Goal: Task Accomplishment & Management: Manage account settings

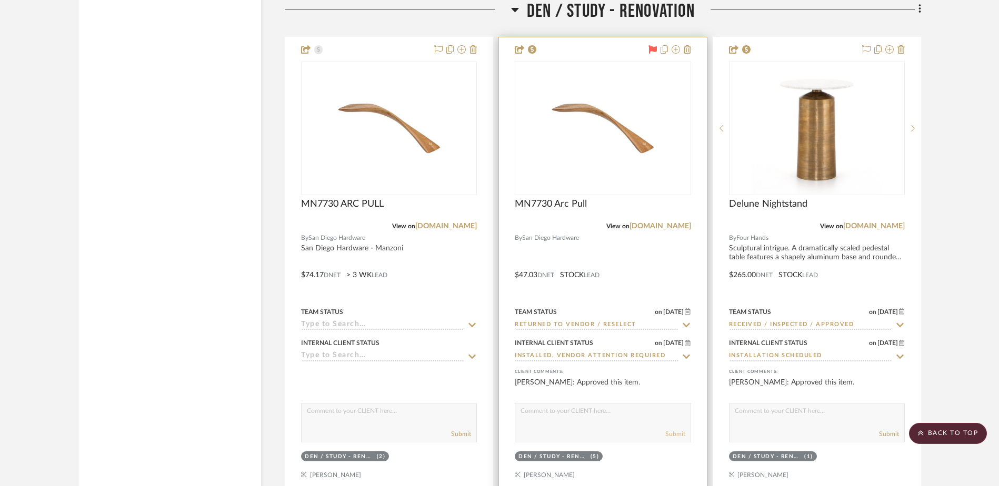
scroll to position [7722, 0]
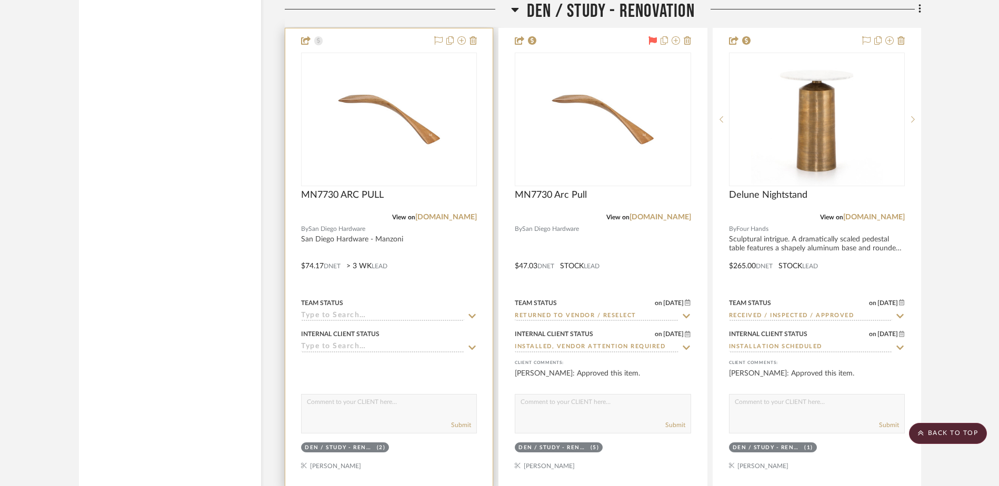
click at [366, 312] on input at bounding box center [382, 317] width 163 height 10
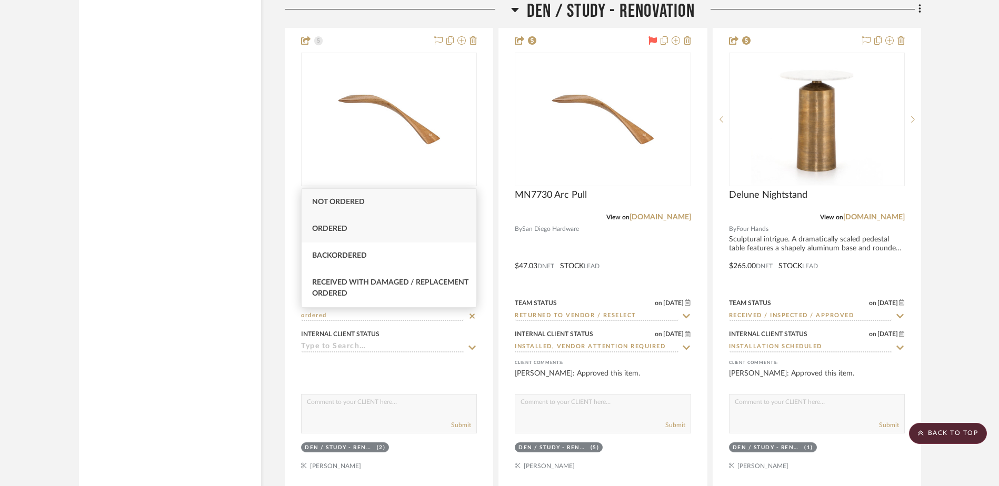
type input "ordered"
click at [389, 223] on div "Ordered" at bounding box center [389, 229] width 175 height 27
type input "[DATE]"
type input "Ordered"
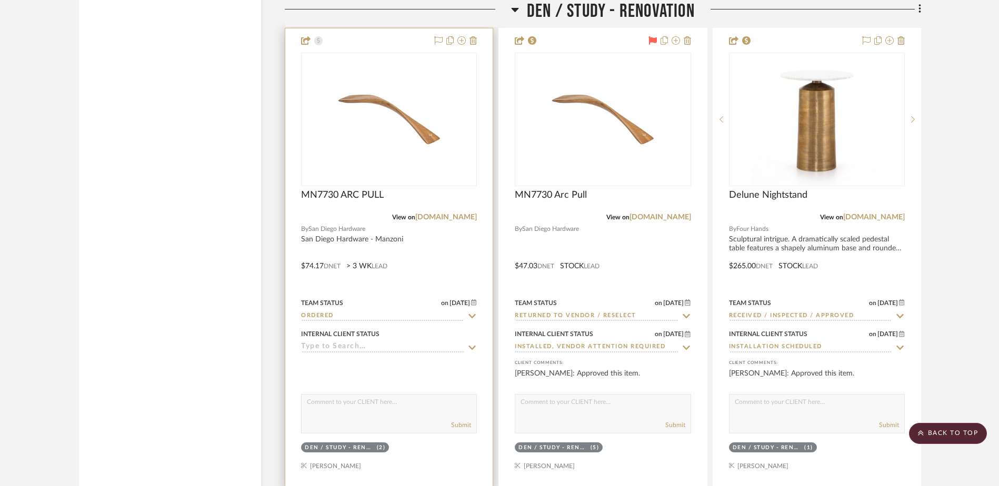
click at [379, 347] on input at bounding box center [382, 348] width 163 height 10
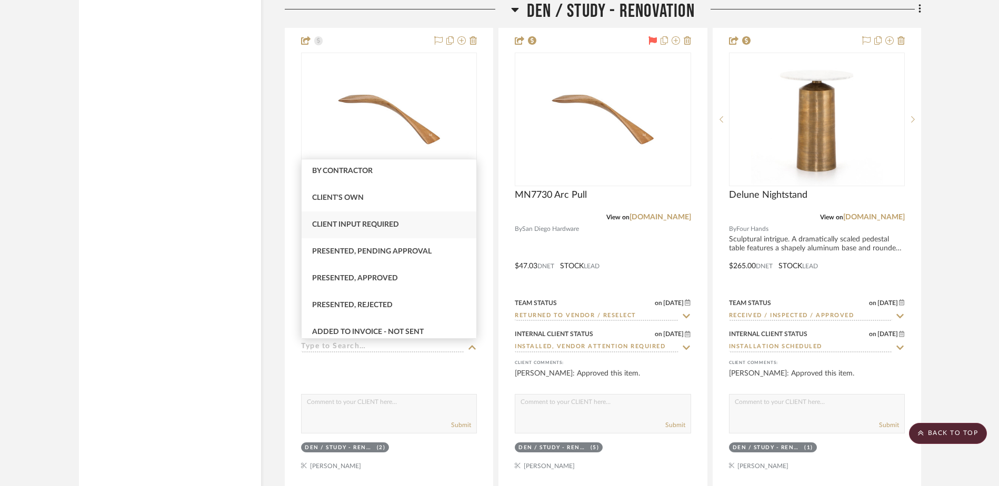
scroll to position [53, 0]
click at [385, 251] on span "Presented, Approved" at bounding box center [355, 254] width 86 height 7
type input "[DATE]"
type input "Presented, Approved"
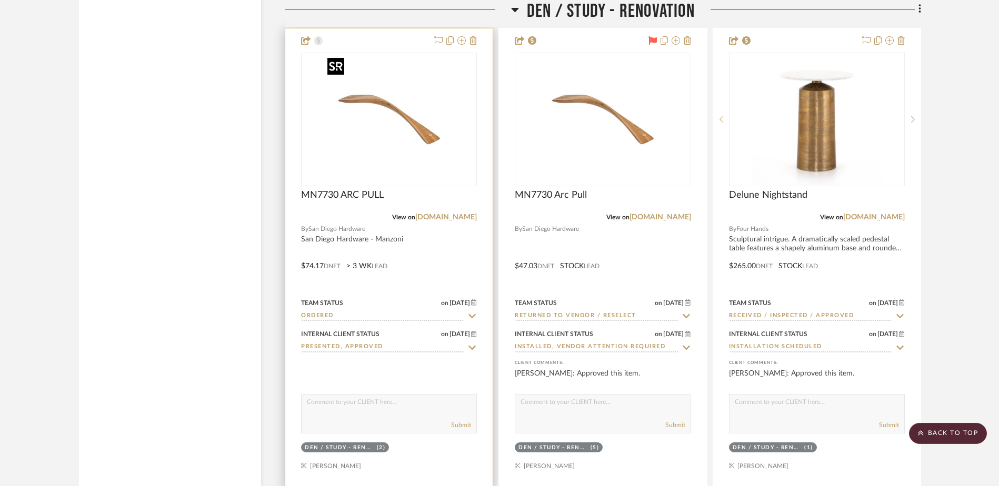
click at [416, 137] on img "0" at bounding box center [389, 120] width 132 height 132
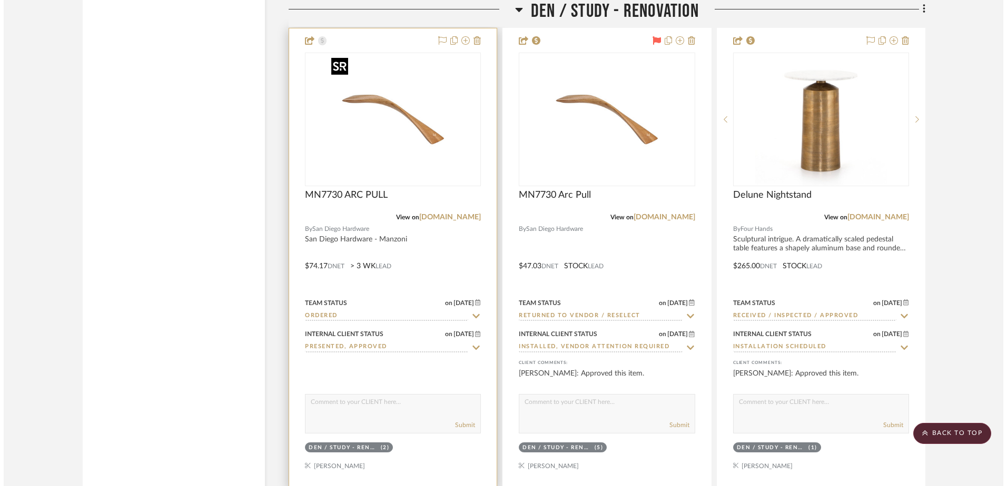
scroll to position [0, 0]
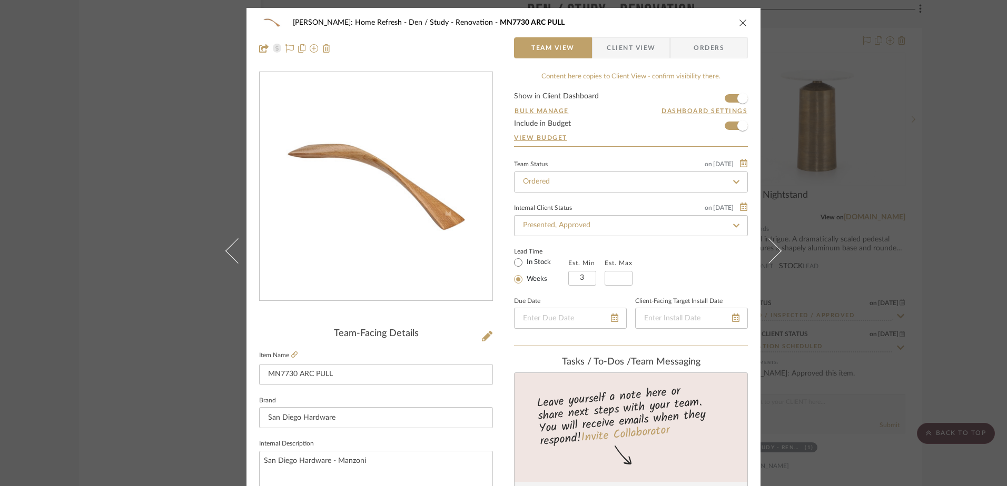
click at [739, 22] on icon "close" at bounding box center [743, 22] width 8 height 8
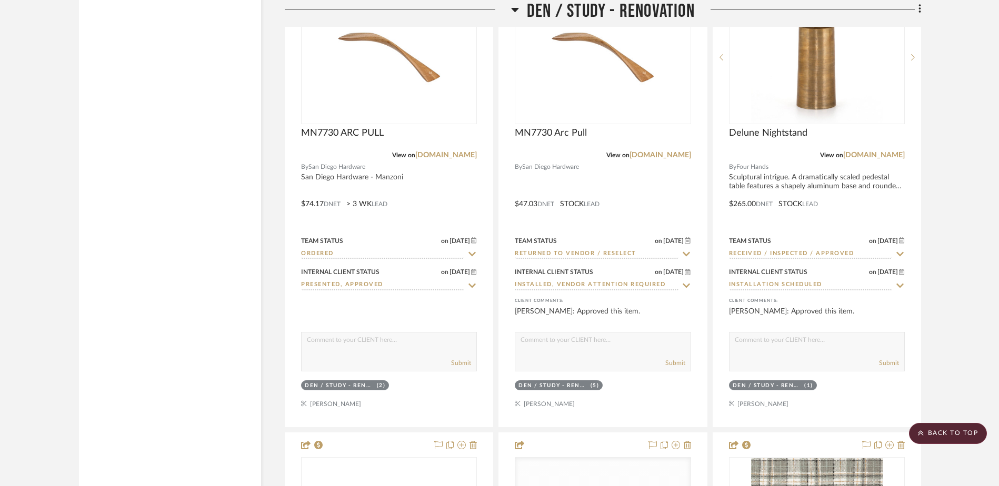
scroll to position [7880, 0]
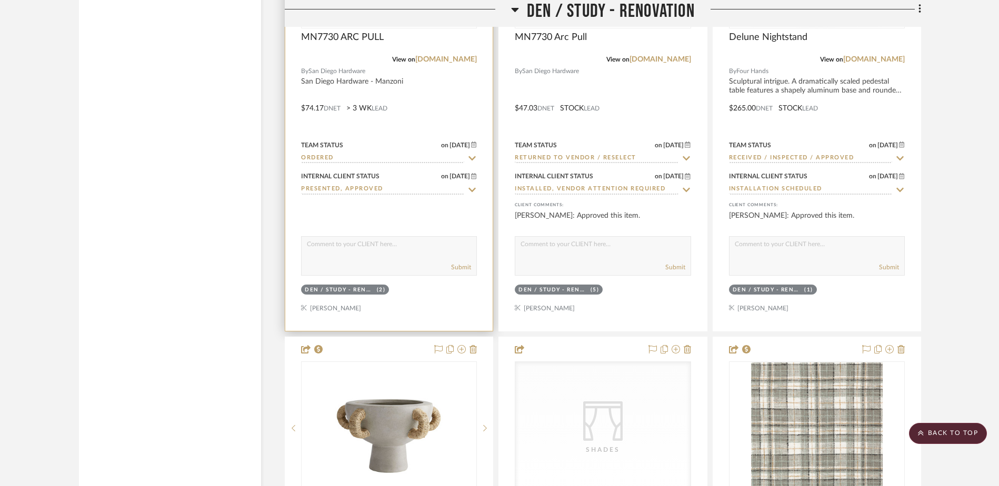
click at [421, 249] on textarea at bounding box center [389, 247] width 175 height 20
type textarea "o"
click at [377, 39] on span "MN7730 ARC PULL" at bounding box center [342, 38] width 83 height 12
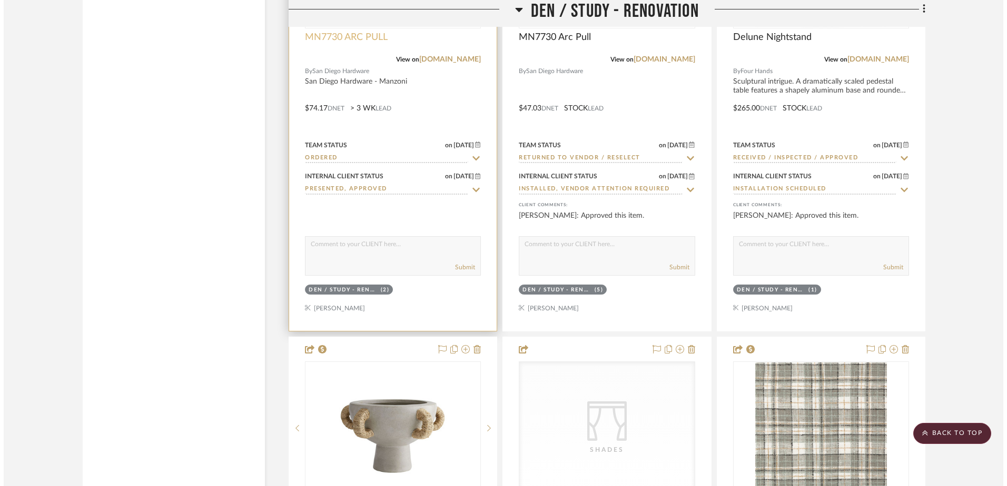
scroll to position [0, 0]
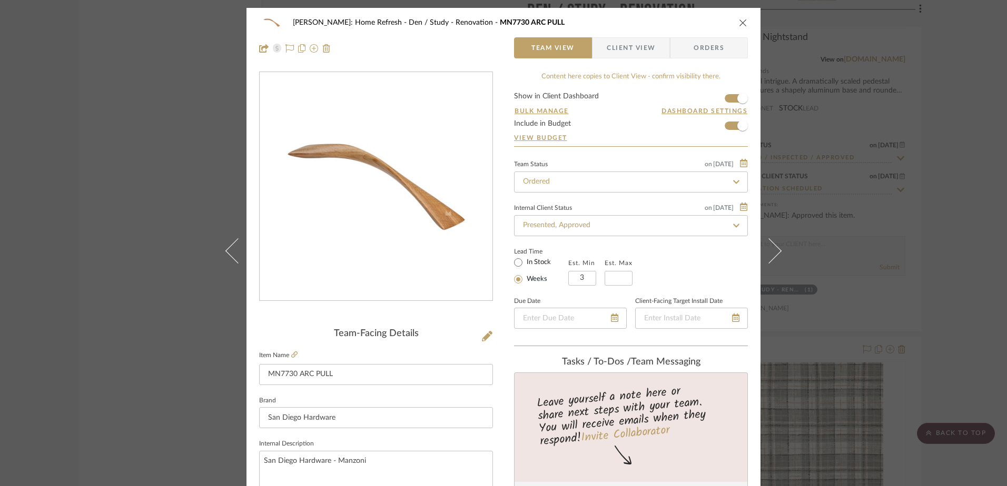
click at [721, 42] on span "Orders" at bounding box center [709, 47] width 54 height 21
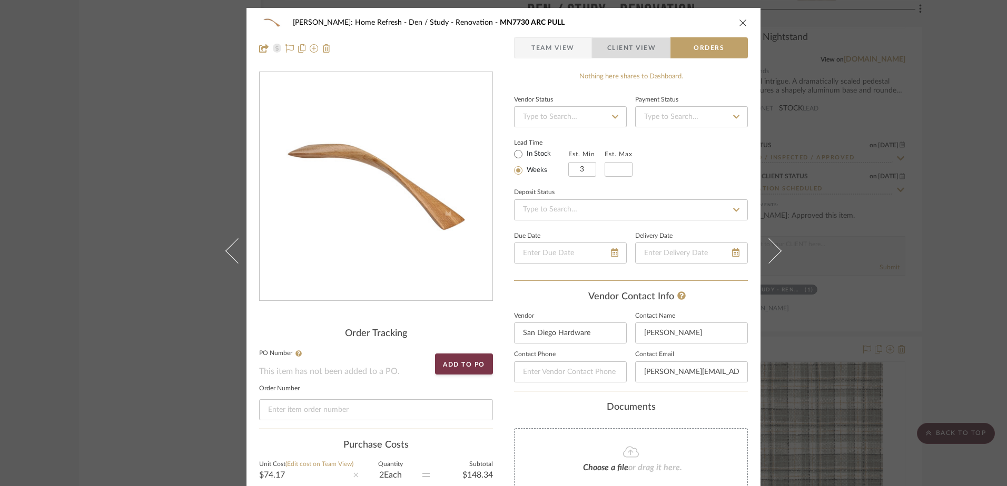
click at [636, 51] on span "Client View" at bounding box center [631, 47] width 48 height 21
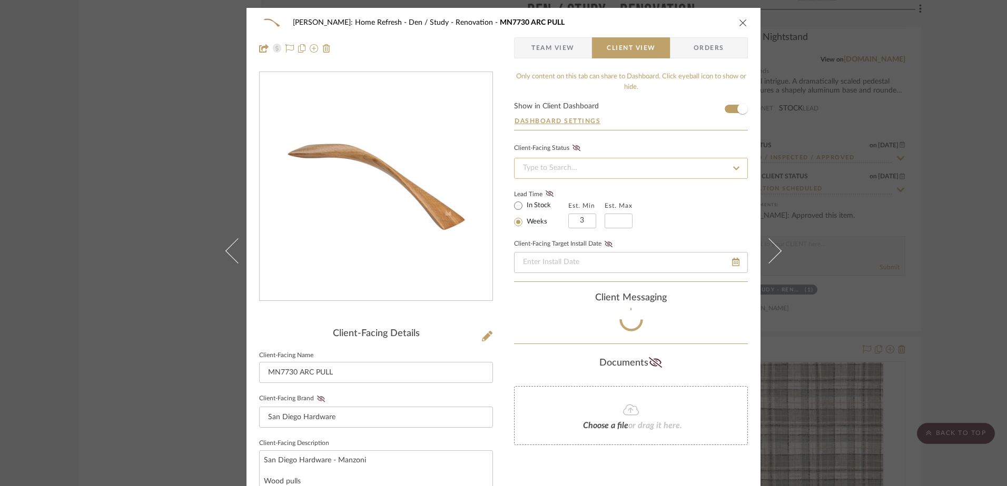
click at [595, 168] on input at bounding box center [631, 168] width 234 height 21
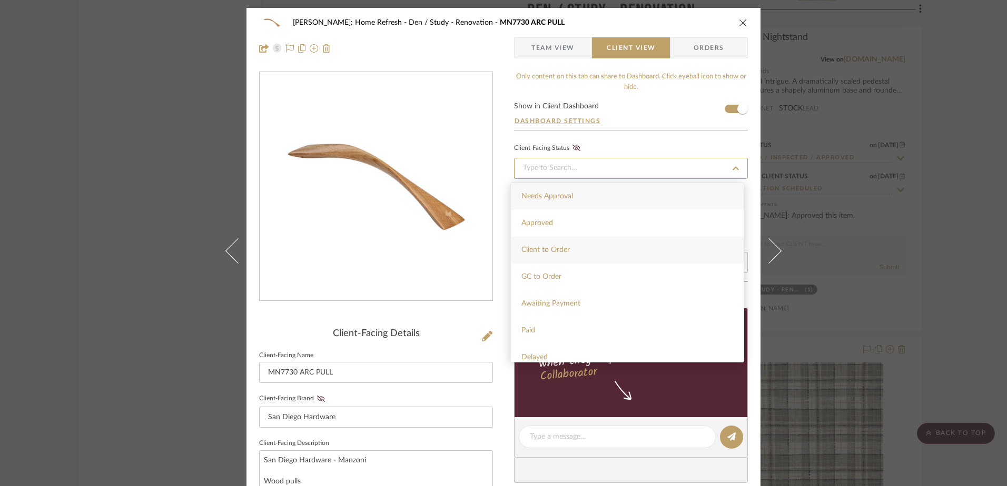
scroll to position [53, 0]
click at [584, 248] on div "Awaiting Payment" at bounding box center [627, 251] width 233 height 27
type input "[DATE]"
type input "Awaiting Payment"
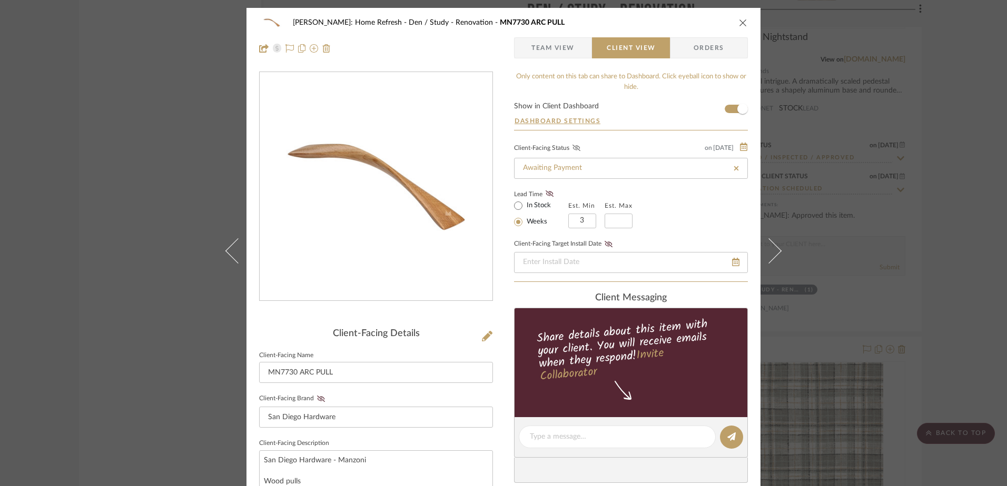
click at [572, 147] on icon at bounding box center [576, 148] width 8 height 6
click at [549, 195] on icon at bounding box center [549, 194] width 8 height 6
click at [598, 168] on input "Awaiting Payment" at bounding box center [631, 168] width 234 height 21
click at [733, 170] on icon at bounding box center [735, 168] width 5 height 5
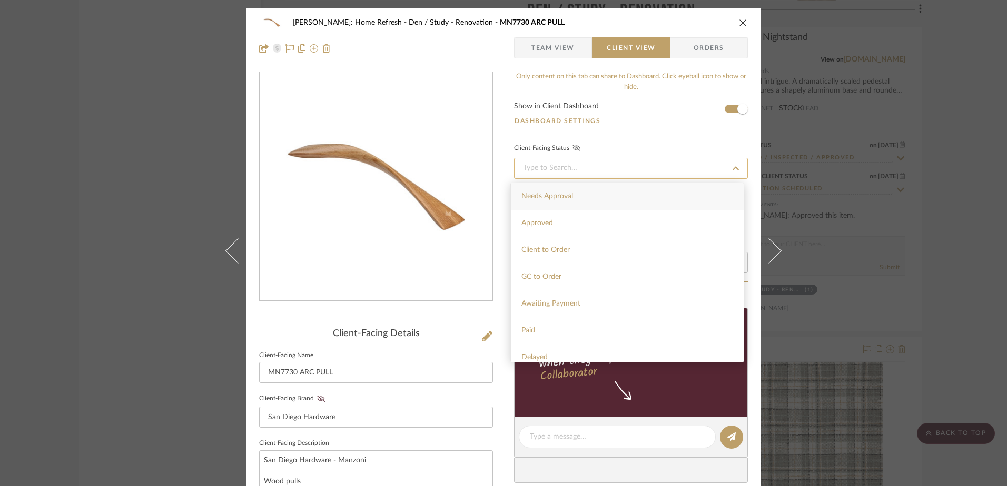
click at [646, 176] on input at bounding box center [631, 168] width 234 height 21
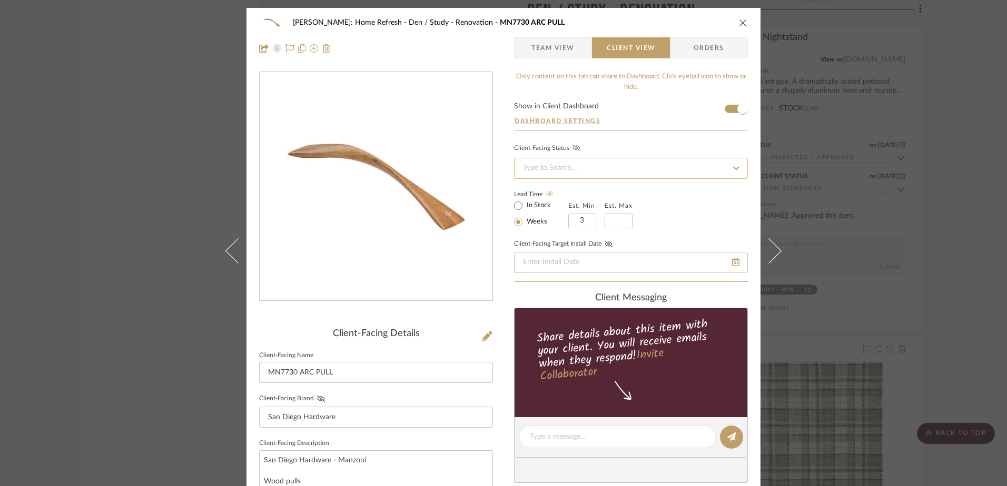
click at [645, 172] on input at bounding box center [631, 168] width 234 height 21
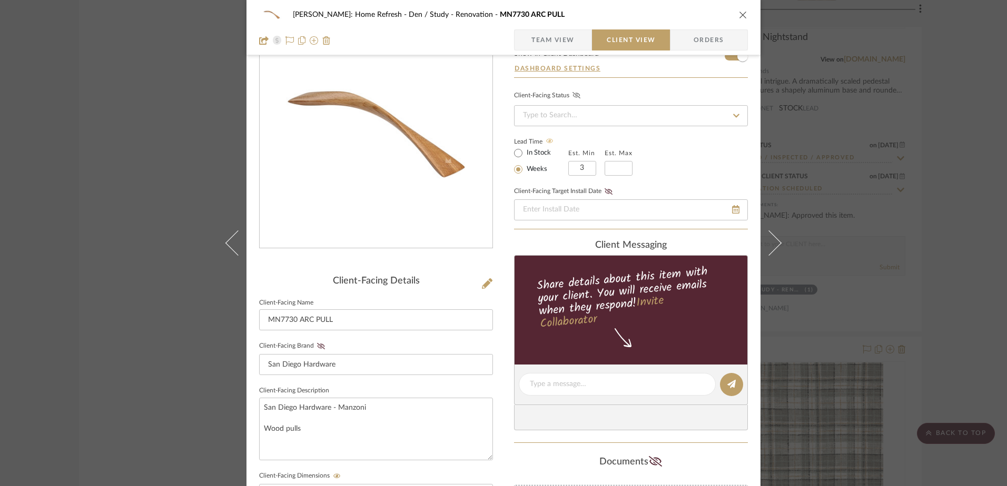
click at [731, 117] on icon at bounding box center [735, 115] width 9 height 7
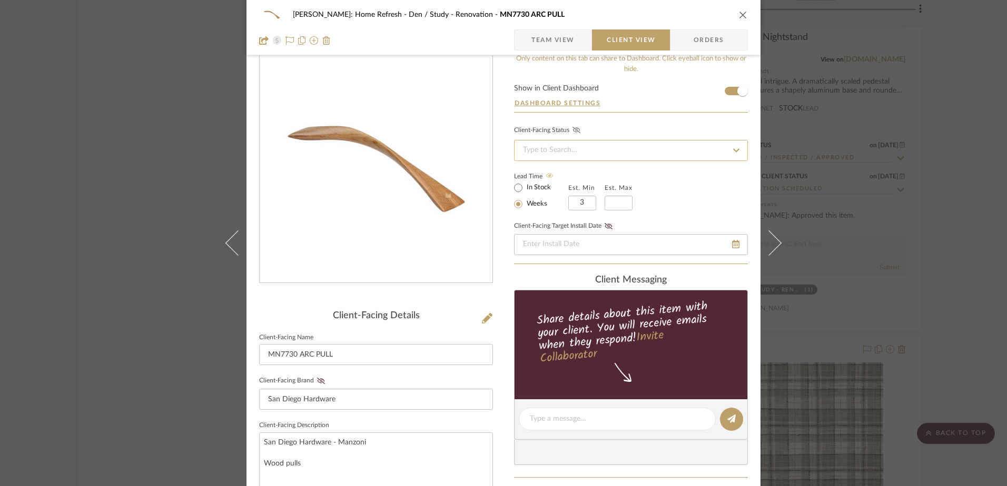
scroll to position [0, 0]
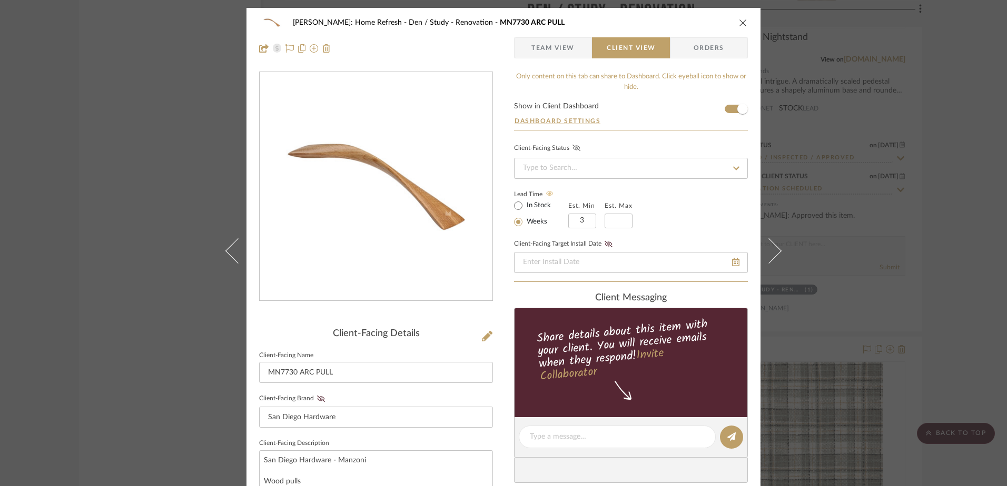
click at [733, 167] on icon at bounding box center [735, 168] width 9 height 7
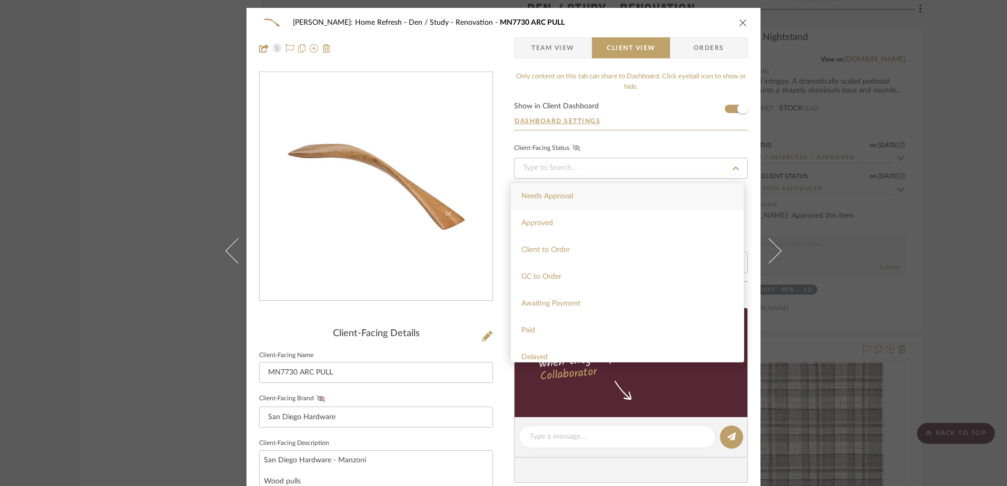
click at [628, 139] on div "Only content on this tab can share to Dashboard. Click eyeball icon to show or …" at bounding box center [631, 457] width 234 height 771
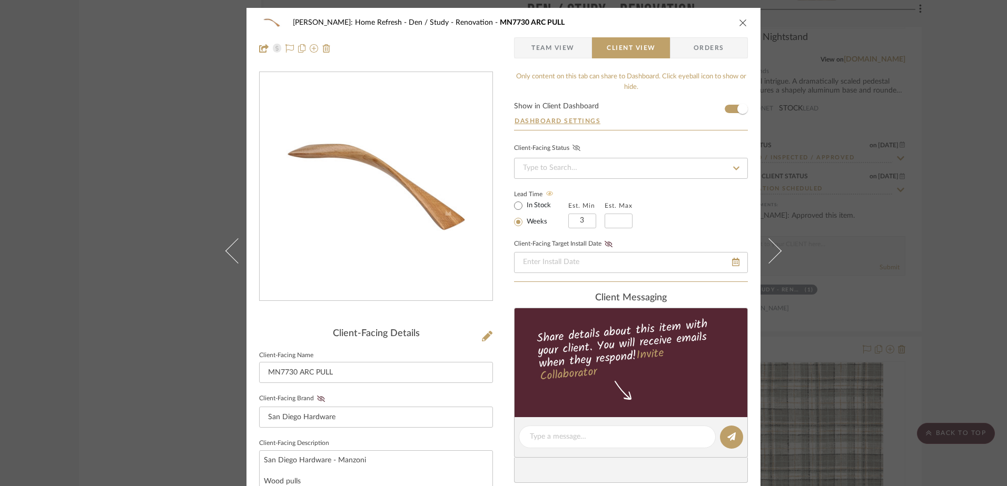
click at [725, 49] on span "Orders" at bounding box center [709, 47] width 54 height 21
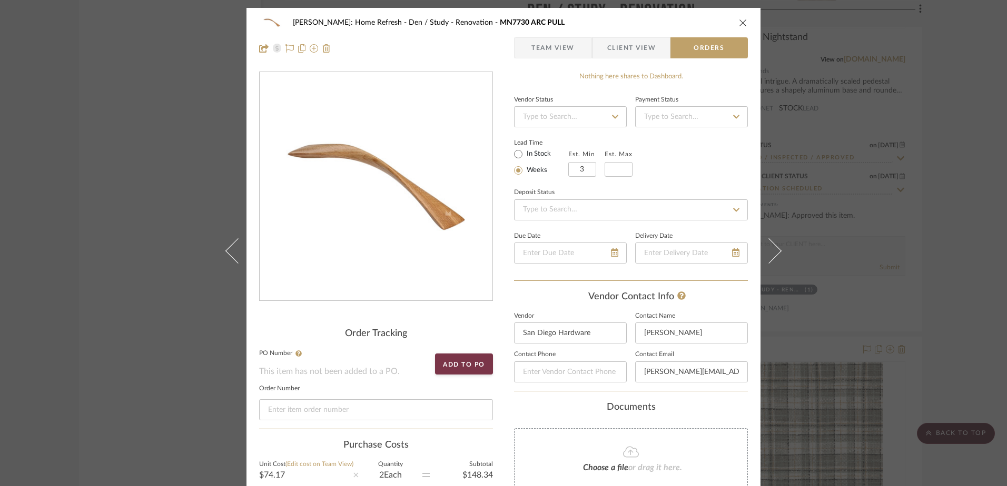
click at [614, 118] on icon at bounding box center [614, 116] width 9 height 7
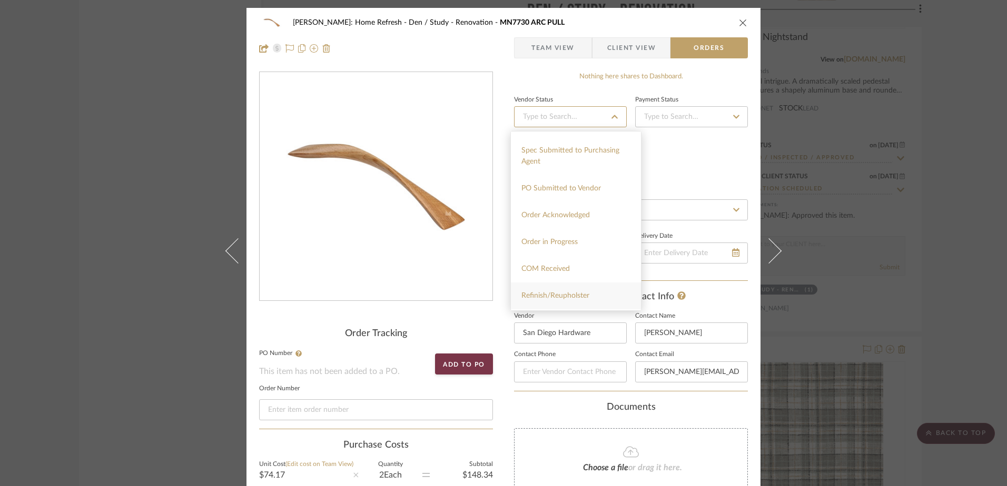
scroll to position [158, 0]
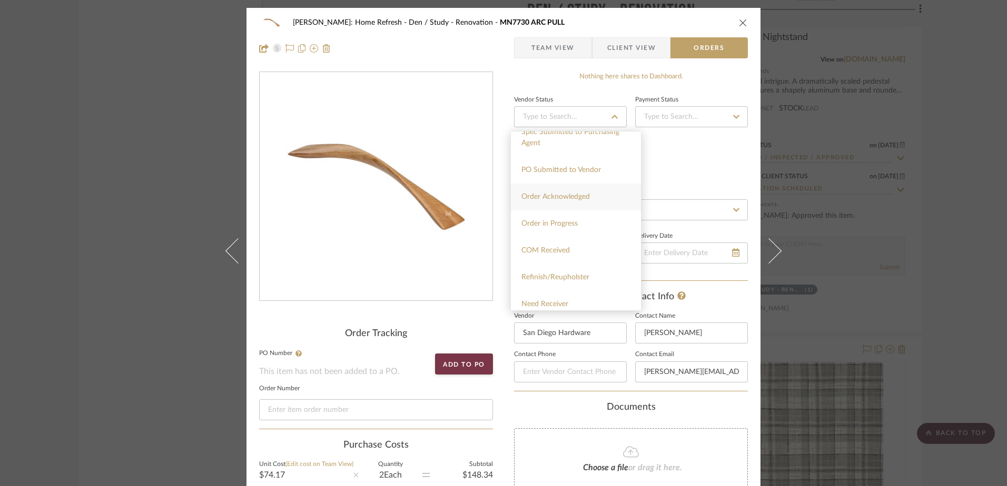
click at [556, 196] on span "Order Acknowledged" at bounding box center [555, 196] width 68 height 7
type input "[DATE]"
type input "Order Acknowledged"
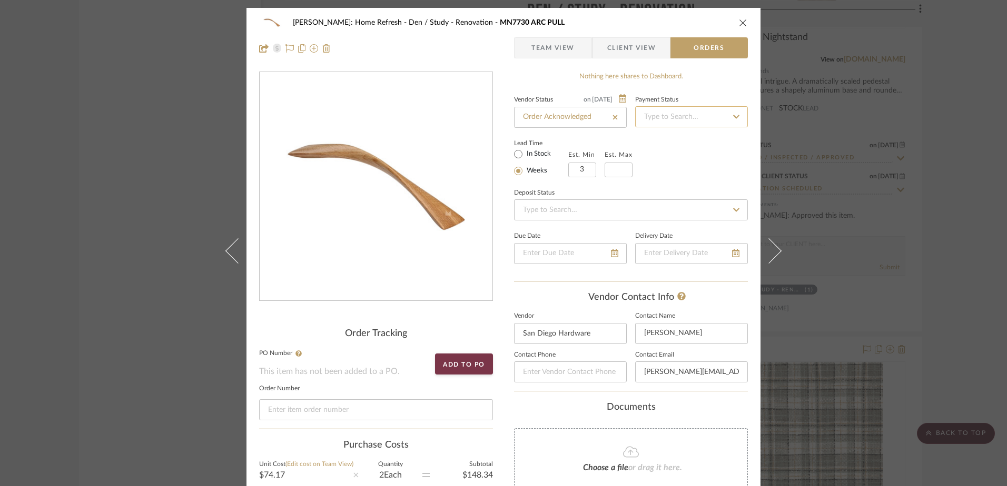
click at [688, 120] on input at bounding box center [691, 116] width 113 height 21
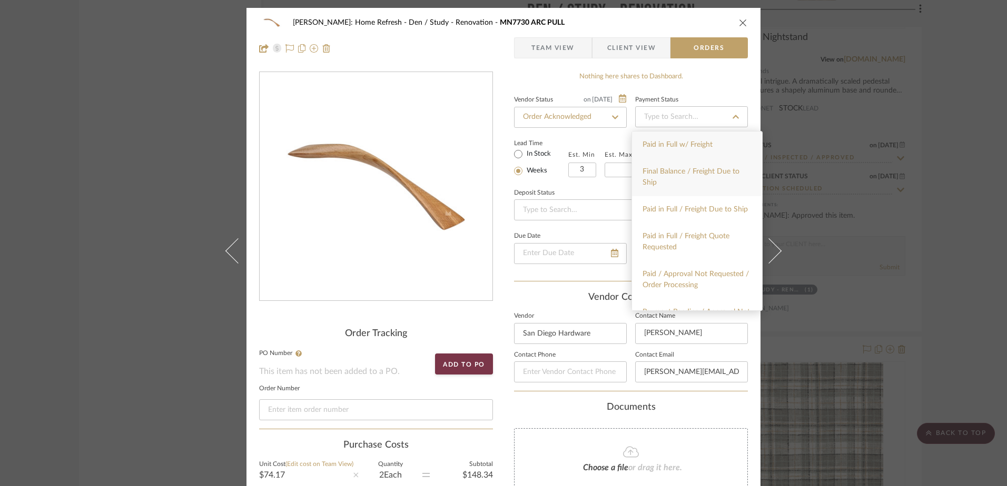
click at [660, 175] on span "Final Balance / Freight Due to Ship" at bounding box center [690, 177] width 97 height 18
type input "[DATE]"
type input "Final Balance / Freight Due to Ship"
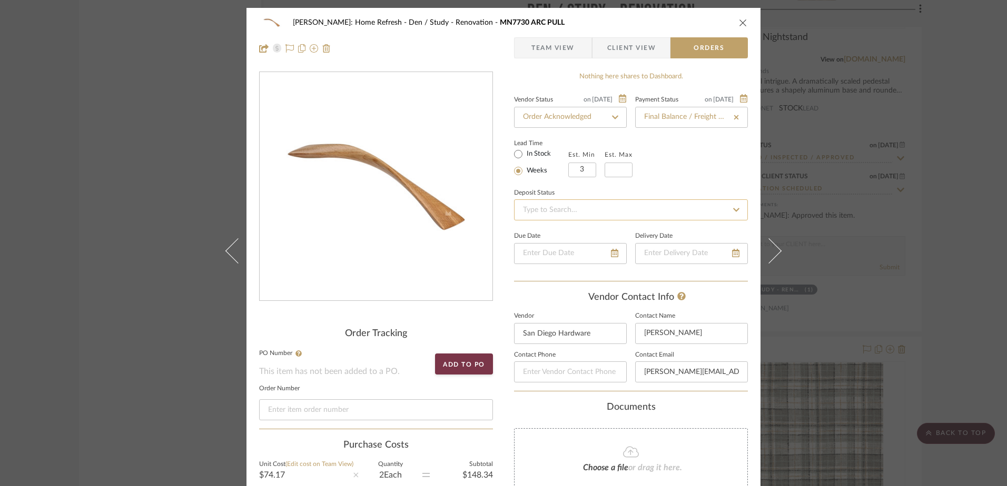
click at [623, 210] on input at bounding box center [631, 210] width 234 height 21
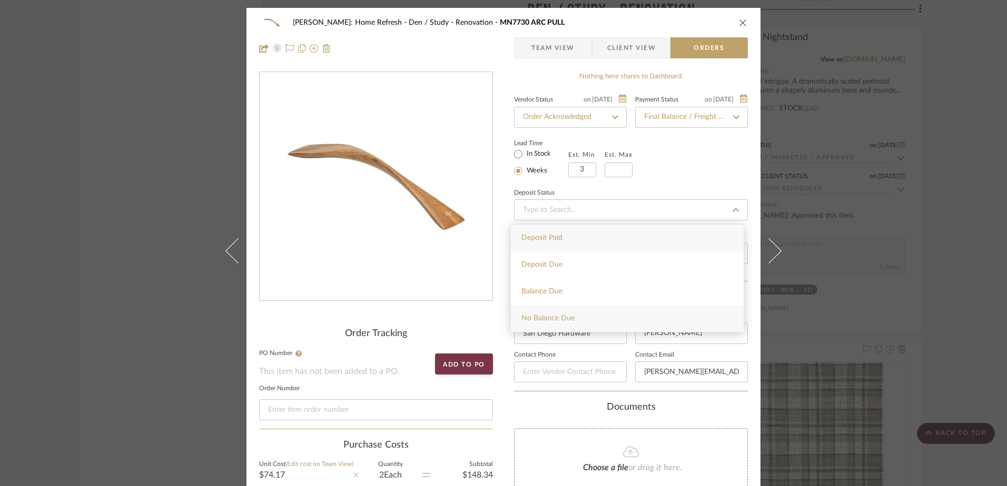
click at [563, 310] on div "No Balance Due" at bounding box center [627, 318] width 233 height 27
type input "[DATE]"
type input "No Balance Due"
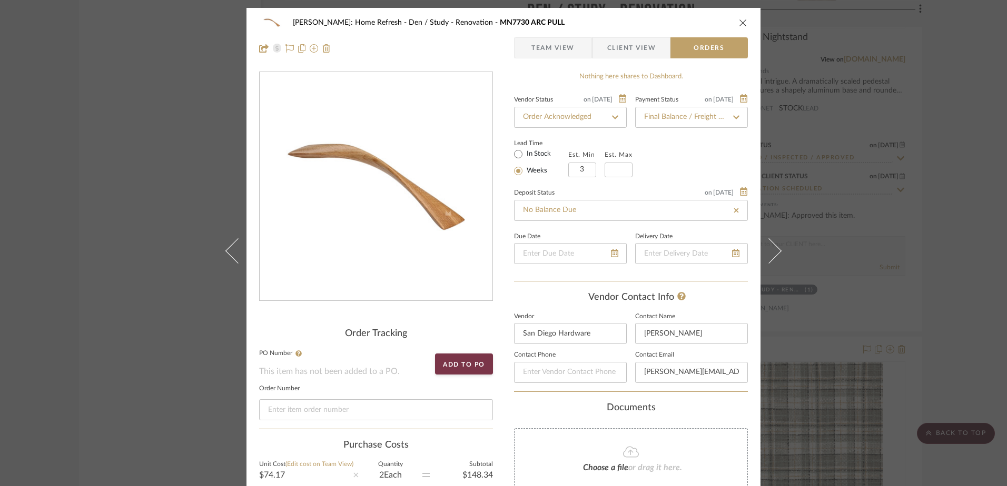
click at [740, 17] on div "[PERSON_NAME]: Home Refresh Den / Study - Renovation MN7730 ARC PULL" at bounding box center [503, 22] width 489 height 21
click at [958, 262] on div "[PERSON_NAME]: Home Refresh Den / Study - Renovation MN7730 ARC PULL Team View …" at bounding box center [503, 243] width 1007 height 486
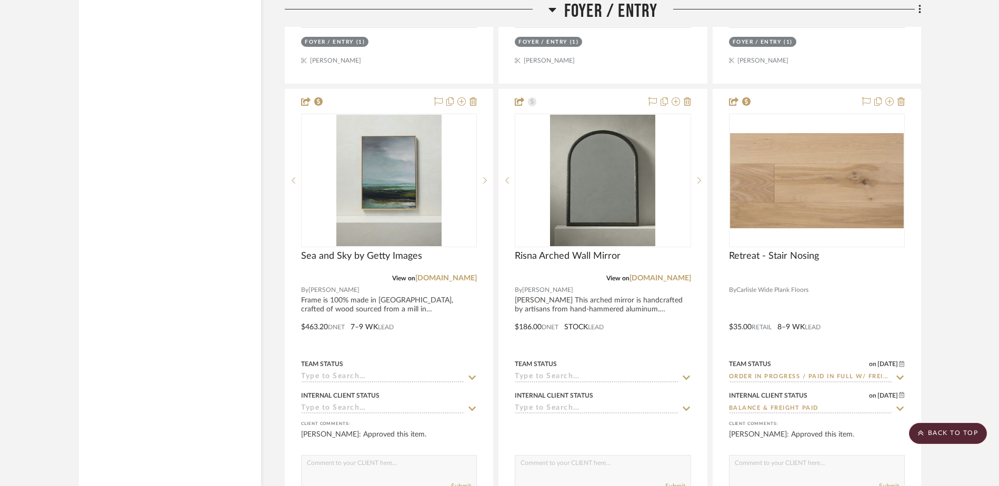
scroll to position [5059, 0]
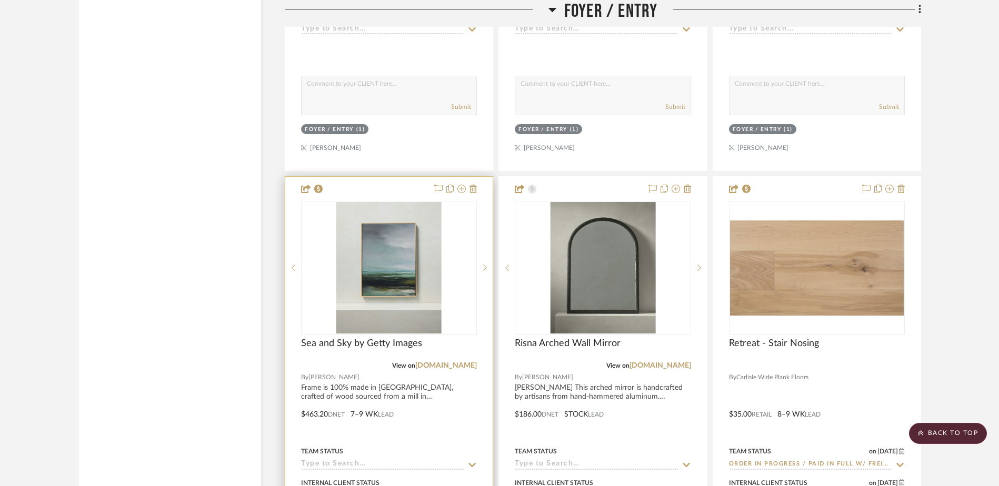
click at [0, 0] on img at bounding box center [0, 0] width 0 height 0
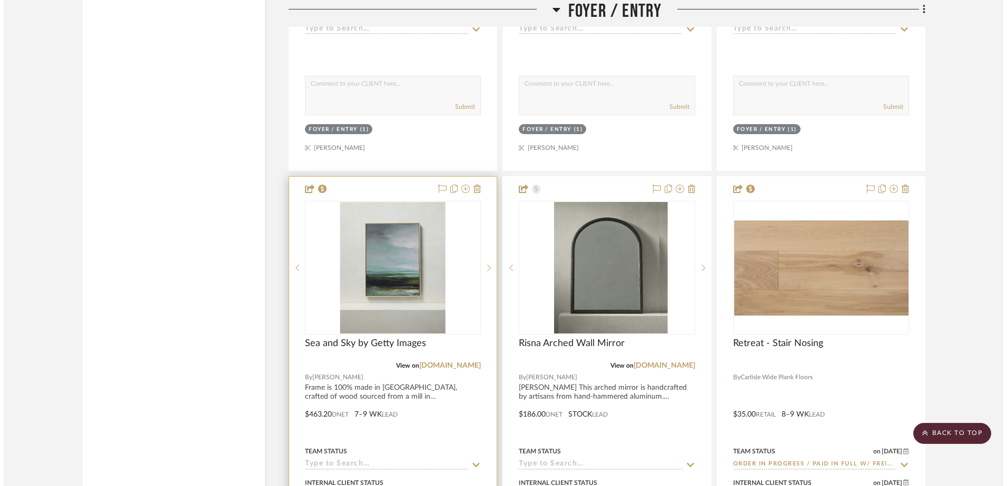
scroll to position [0, 0]
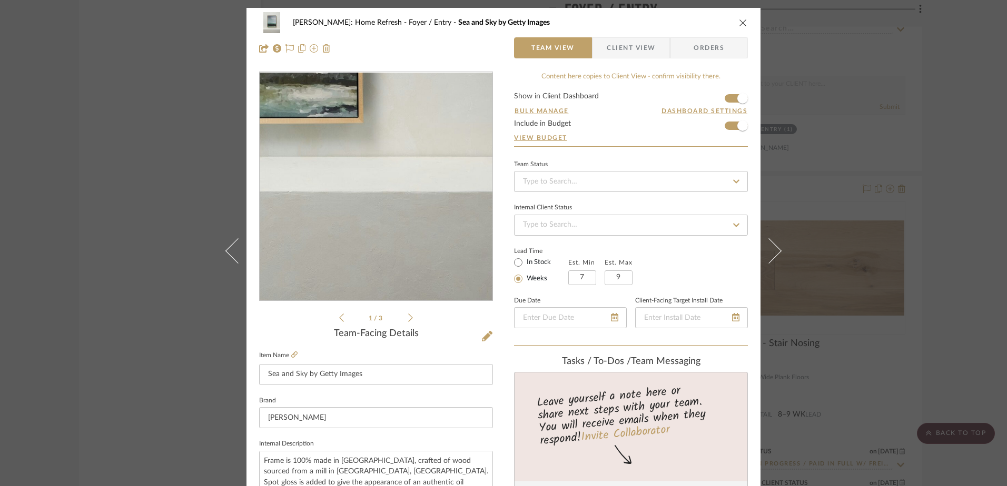
click at [430, 258] on img "0" at bounding box center [375, 187] width 183 height 228
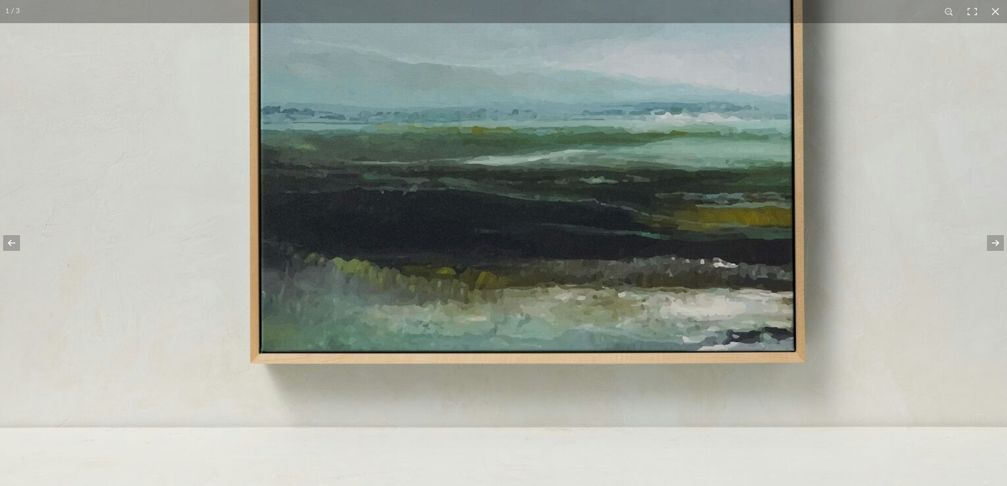
click at [890, 196] on img at bounding box center [526, 73] width 1053 height 1316
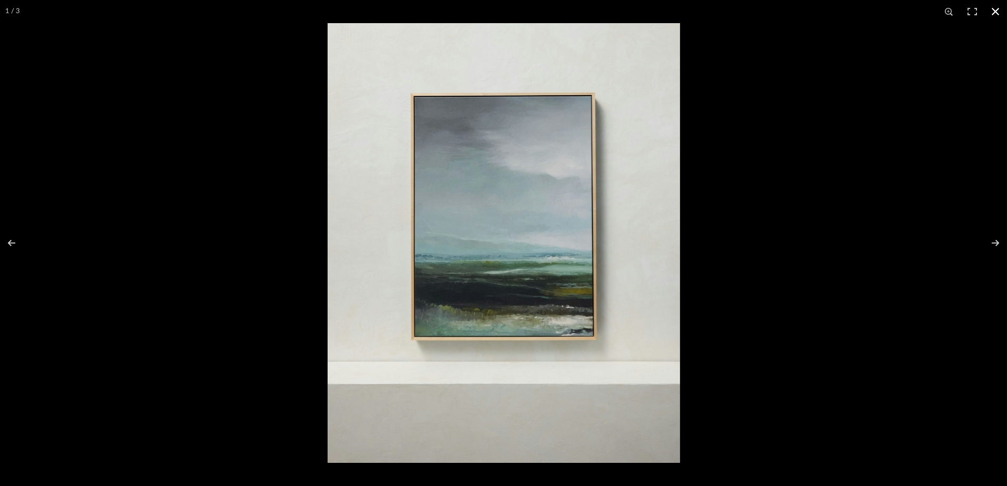
click at [996, 11] on button at bounding box center [994, 11] width 23 height 23
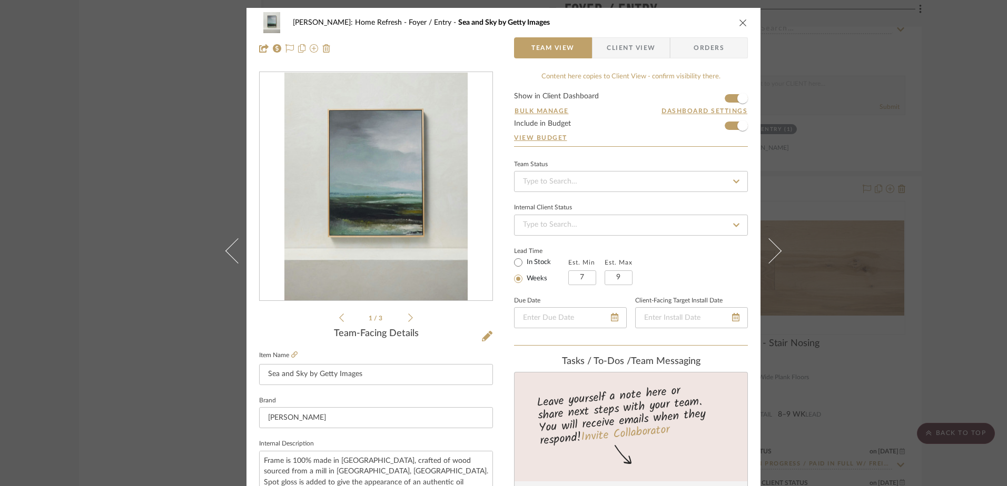
click at [740, 22] on icon "close" at bounding box center [743, 22] width 8 height 8
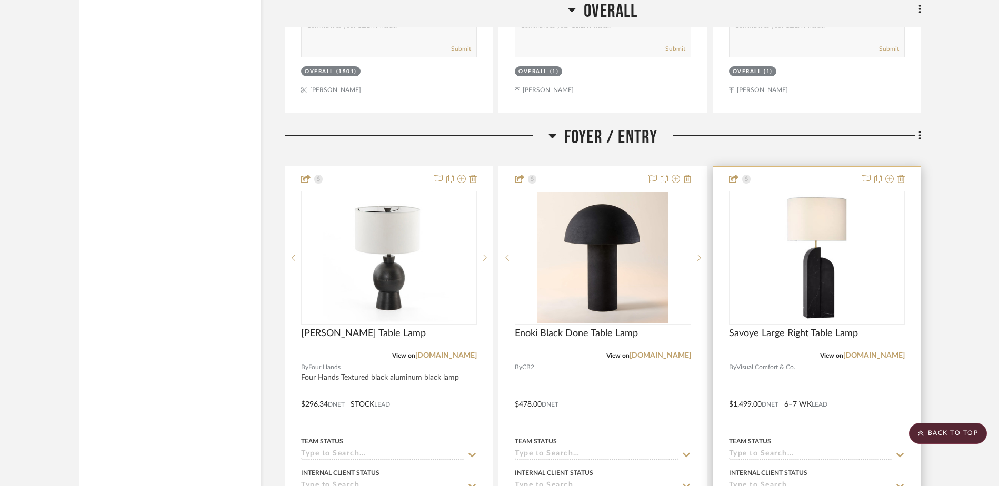
scroll to position [4585, 0]
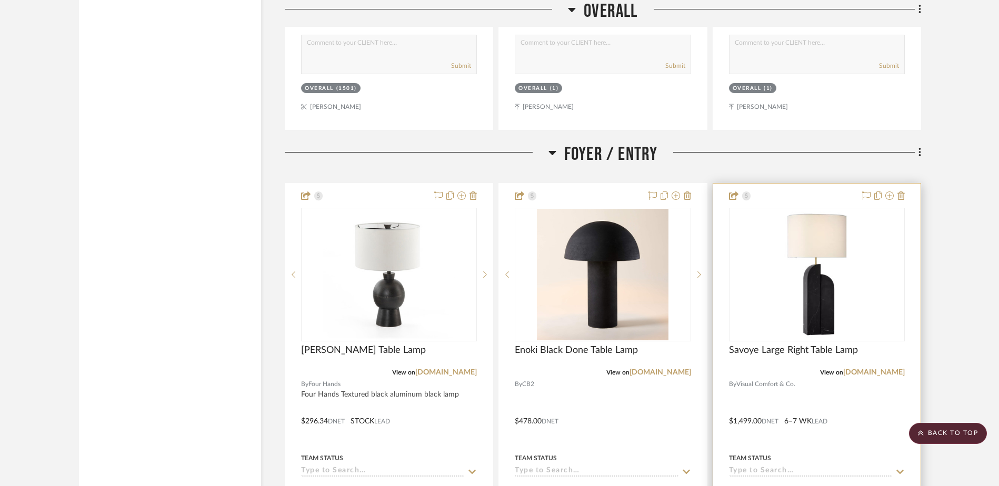
click at [814, 263] on div at bounding box center [817, 275] width 176 height 134
click at [839, 292] on img "0" at bounding box center [817, 275] width 132 height 132
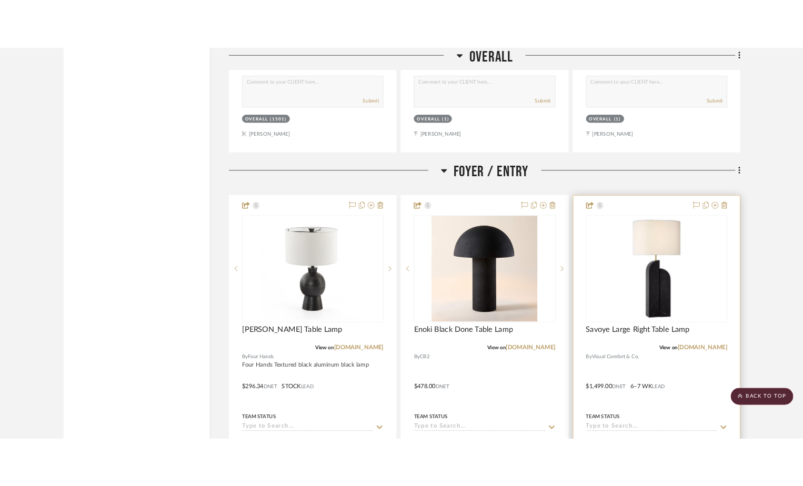
scroll to position [0, 0]
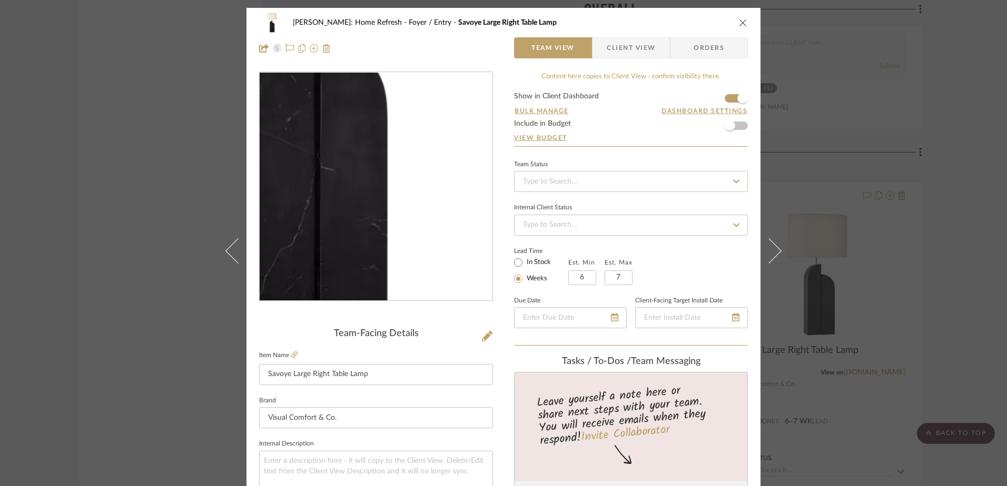
click at [399, 236] on img "0" at bounding box center [376, 187] width 228 height 228
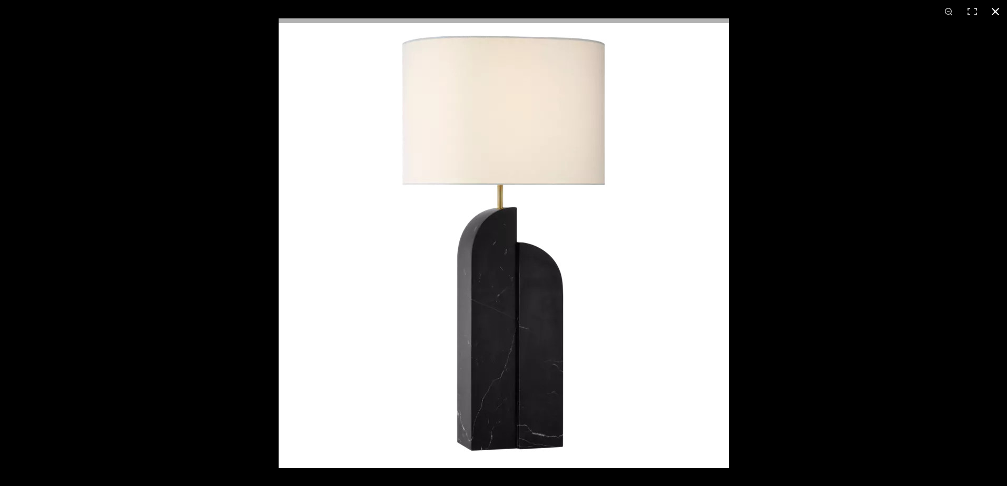
click at [831, 265] on div at bounding box center [781, 261] width 1007 height 486
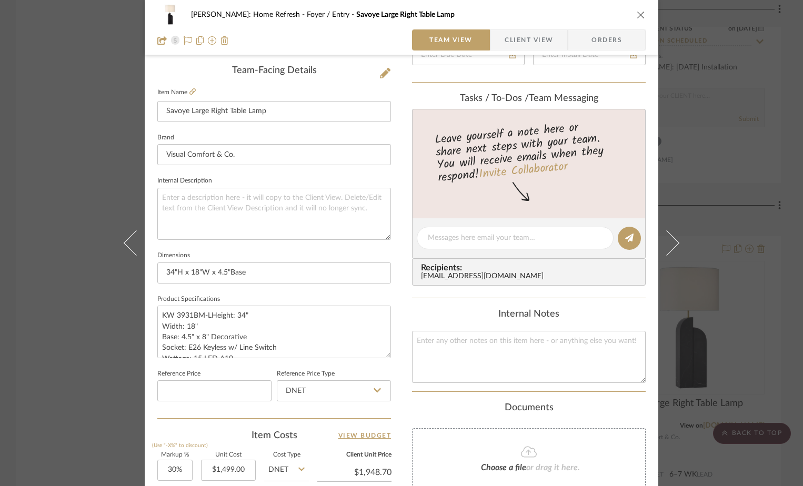
click at [637, 12] on icon "close" at bounding box center [641, 15] width 8 height 8
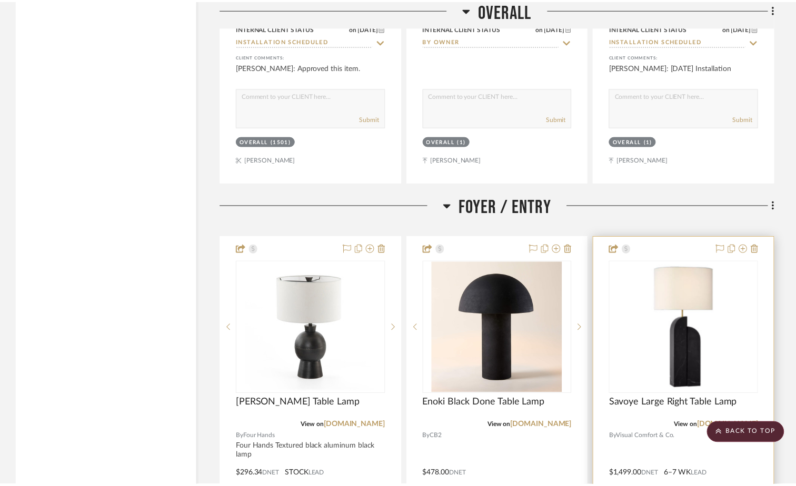
scroll to position [4585, 0]
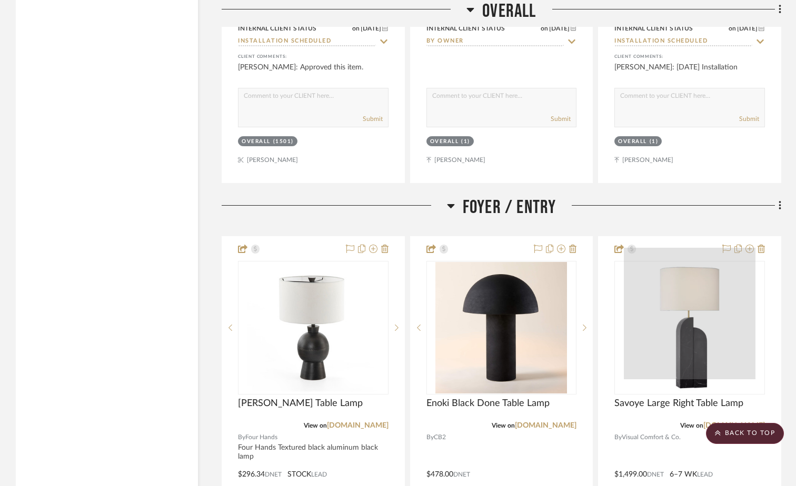
click at [670, 339] on div at bounding box center [690, 314] width 132 height 132
click at [668, 336] on div at bounding box center [690, 314] width 132 height 132
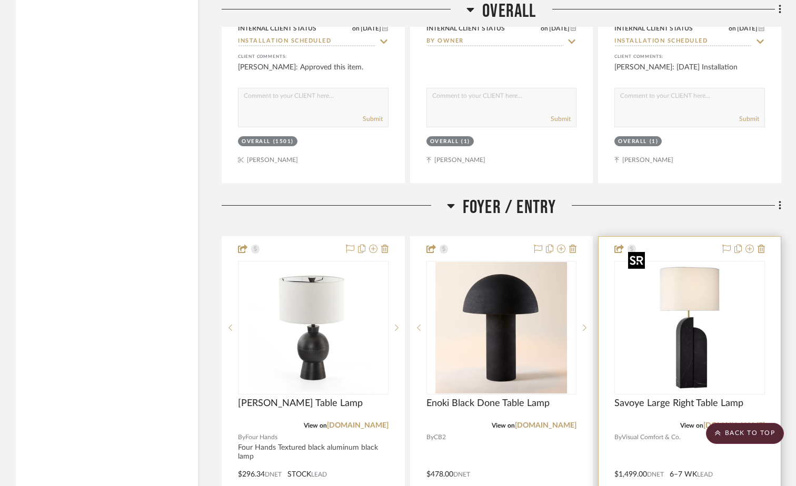
click at [670, 354] on img "0" at bounding box center [690, 328] width 132 height 132
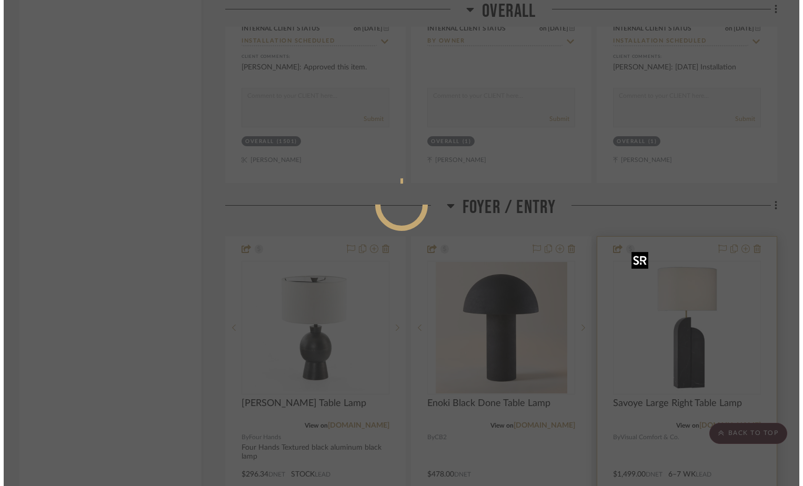
scroll to position [0, 0]
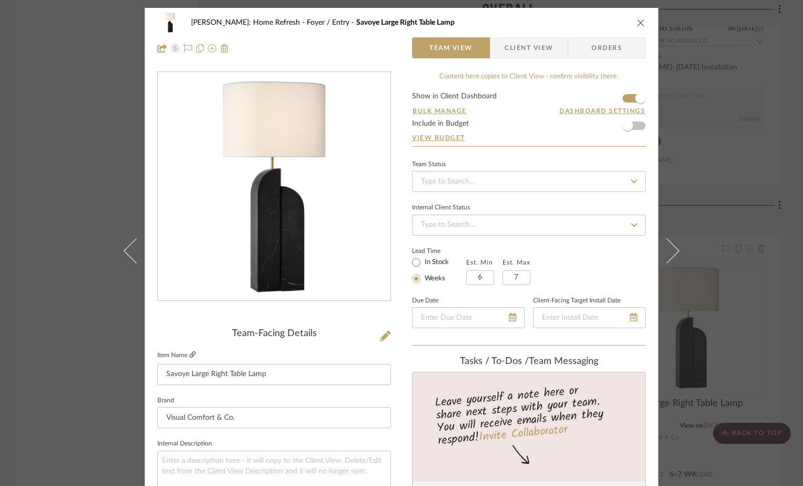
click at [190, 356] on icon at bounding box center [193, 355] width 6 height 6
click at [636, 21] on button "close" at bounding box center [640, 22] width 9 height 9
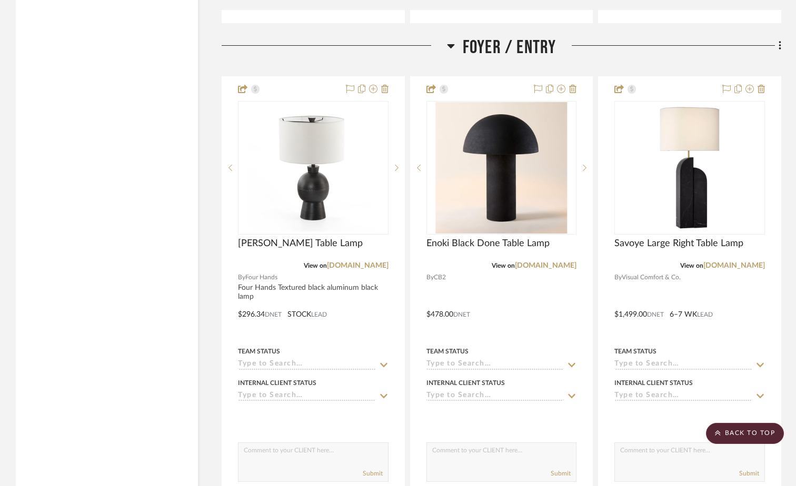
scroll to position [4743, 0]
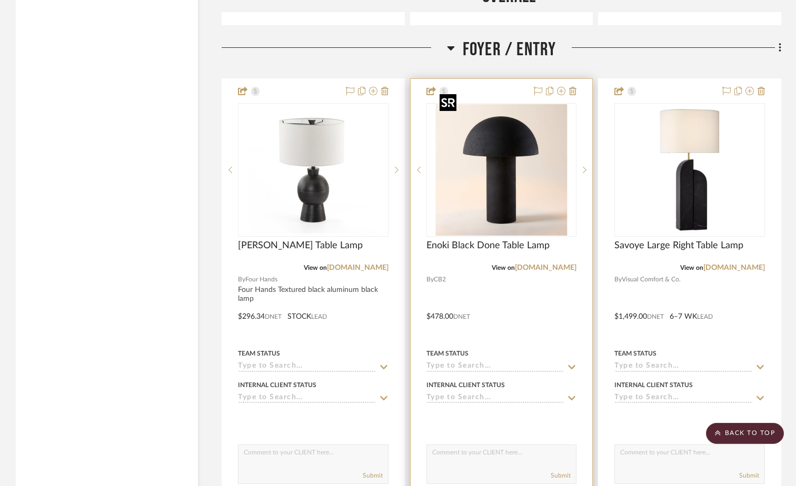
click at [507, 178] on img "0" at bounding box center [501, 170] width 132 height 132
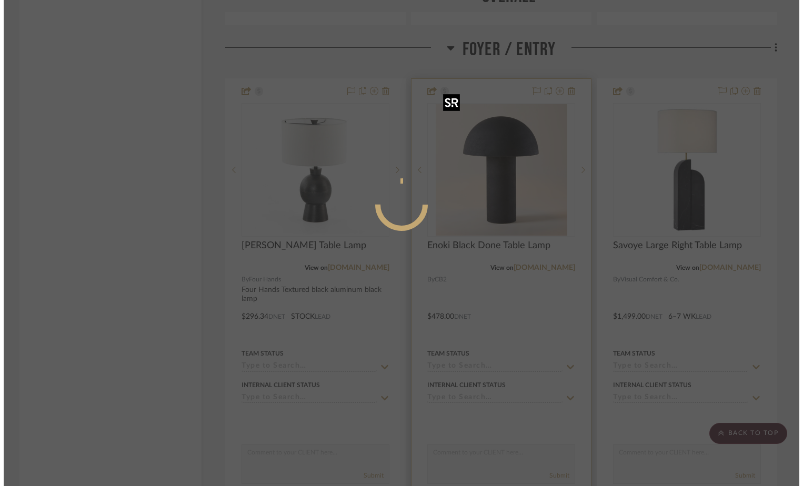
scroll to position [0, 0]
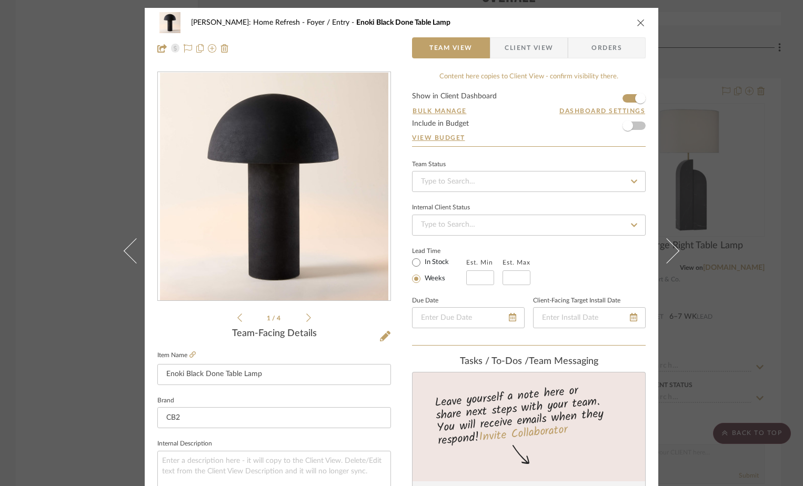
click at [260, 209] on img "0" at bounding box center [274, 187] width 228 height 228
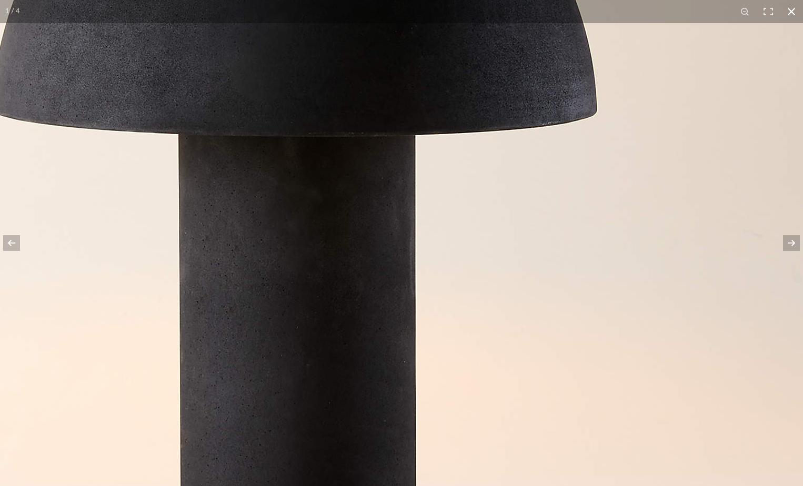
click at [790, 12] on button at bounding box center [791, 11] width 23 height 23
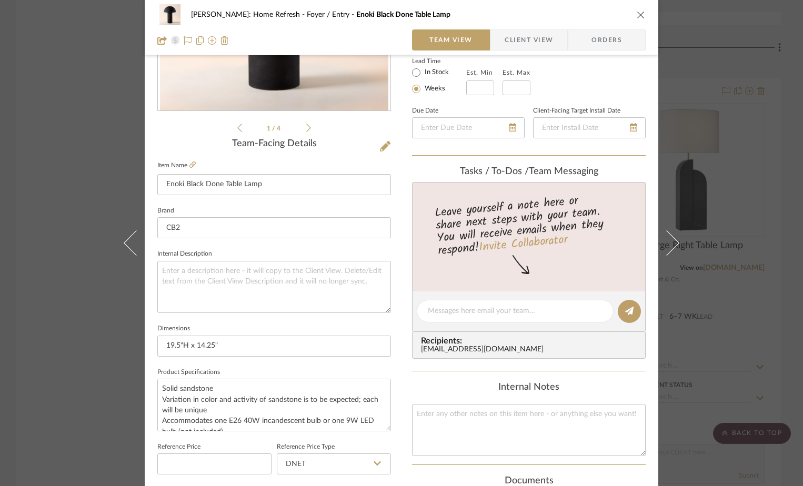
scroll to position [211, 0]
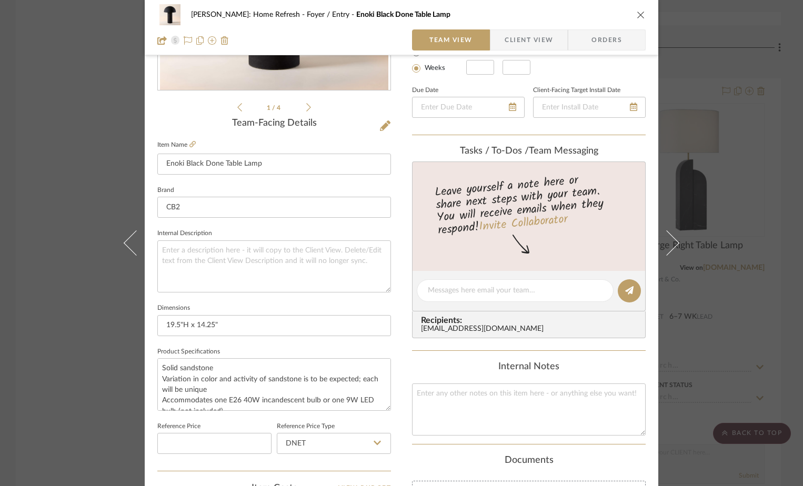
click at [637, 18] on icon "close" at bounding box center [641, 15] width 8 height 8
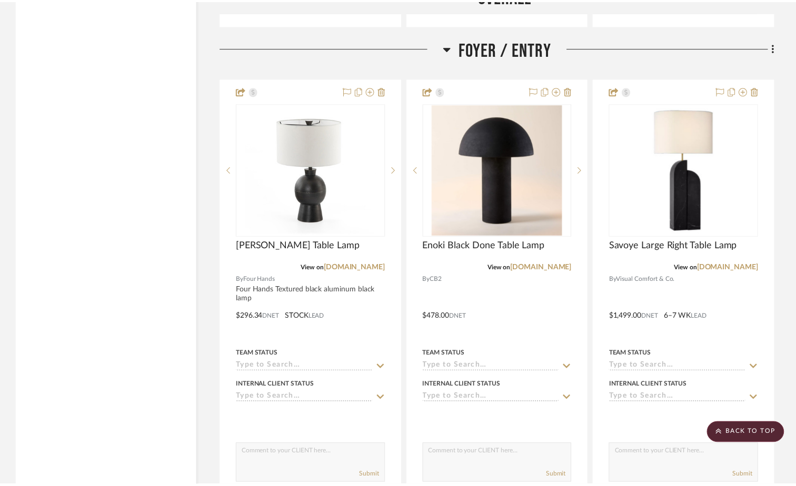
scroll to position [4743, 0]
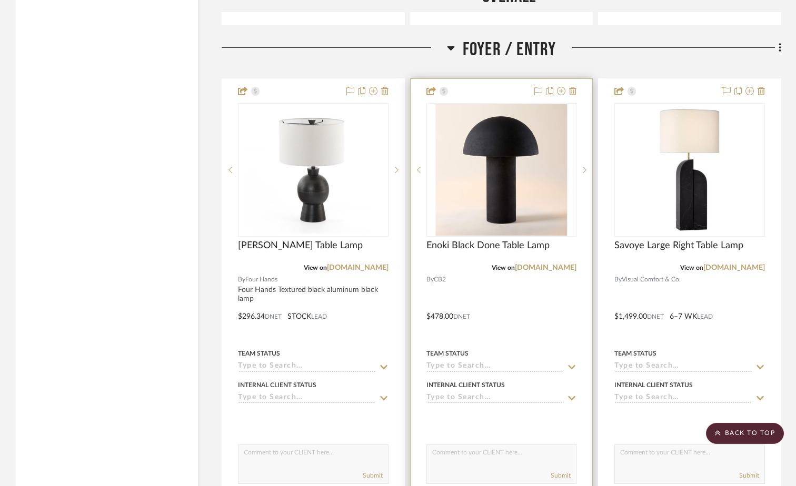
click at [539, 176] on img "0" at bounding box center [501, 170] width 132 height 132
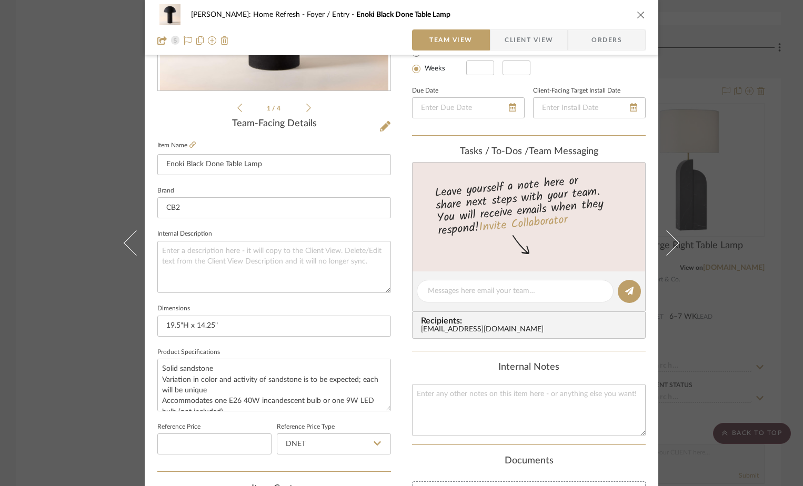
scroll to position [211, 0]
click at [640, 16] on icon "close" at bounding box center [641, 15] width 8 height 8
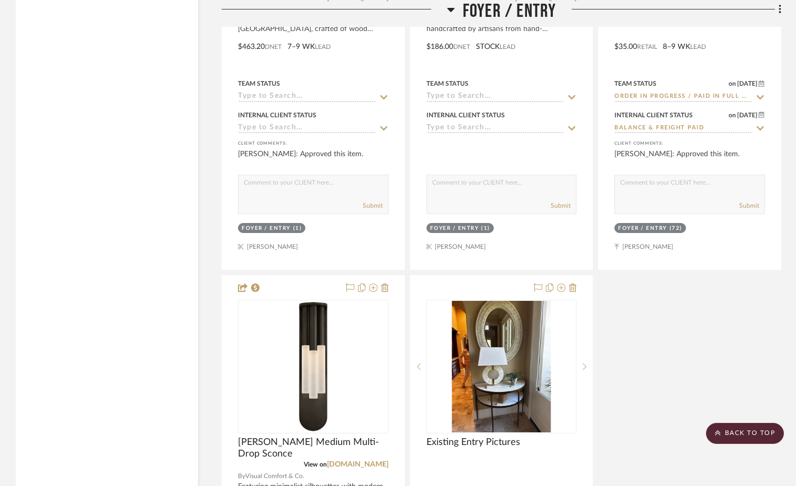
scroll to position [5427, 0]
